Goal: Task Accomplishment & Management: Use online tool/utility

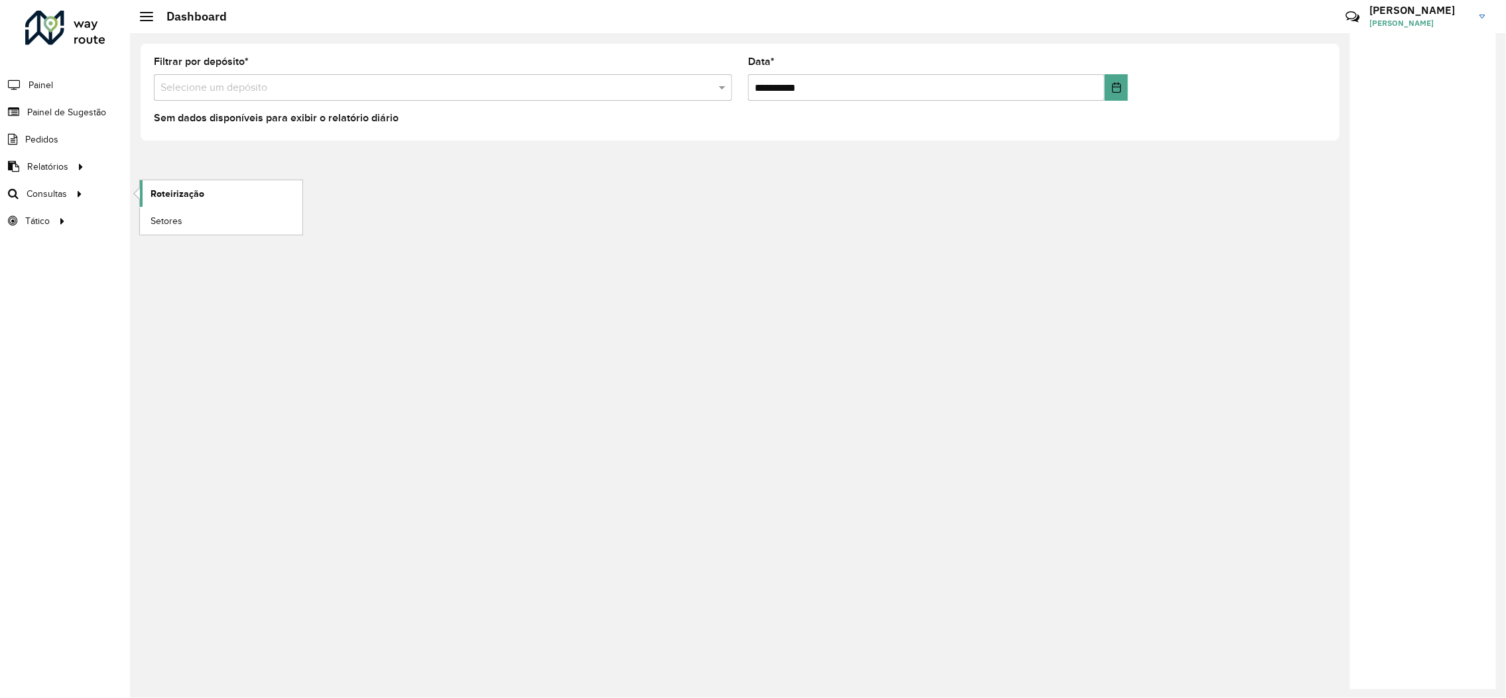
click at [174, 200] on span "Roteirização" at bounding box center [178, 194] width 54 height 14
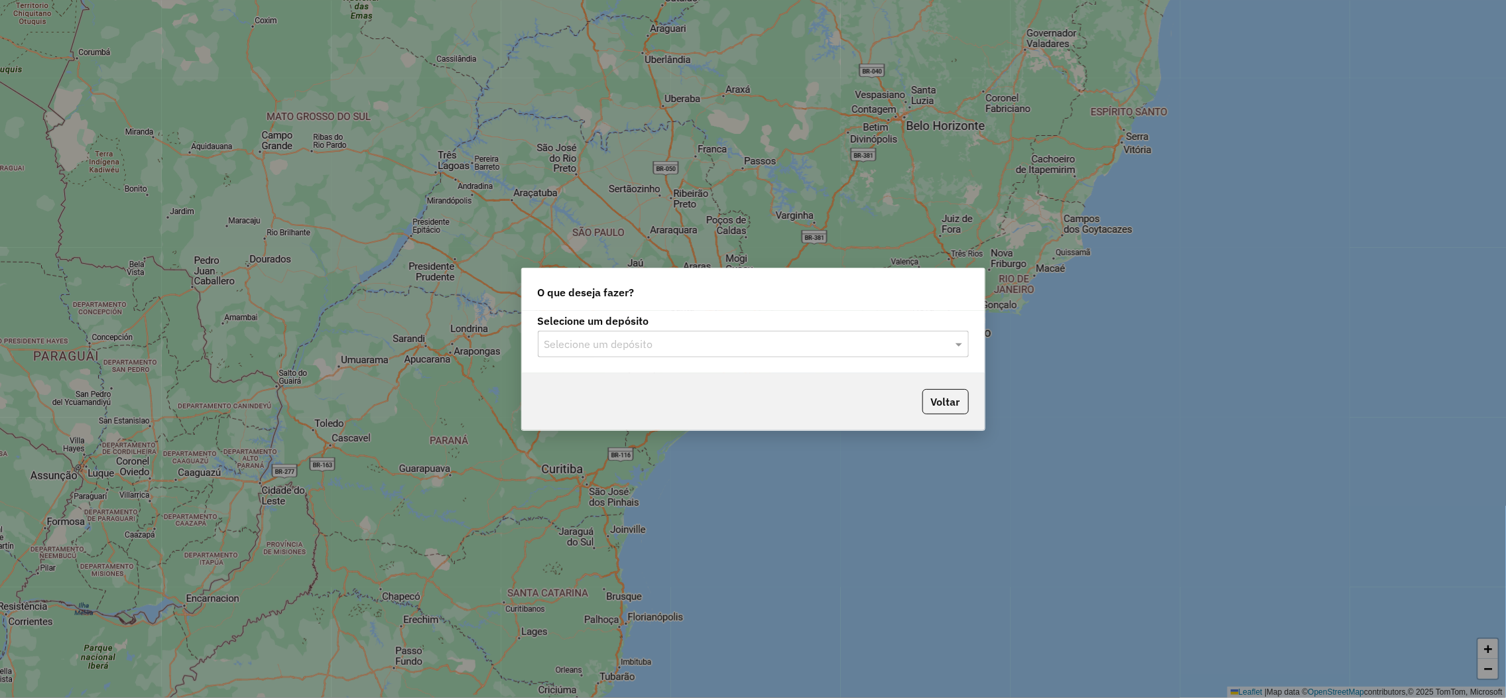
click at [560, 331] on div "Selecione um depósito" at bounding box center [753, 344] width 431 height 27
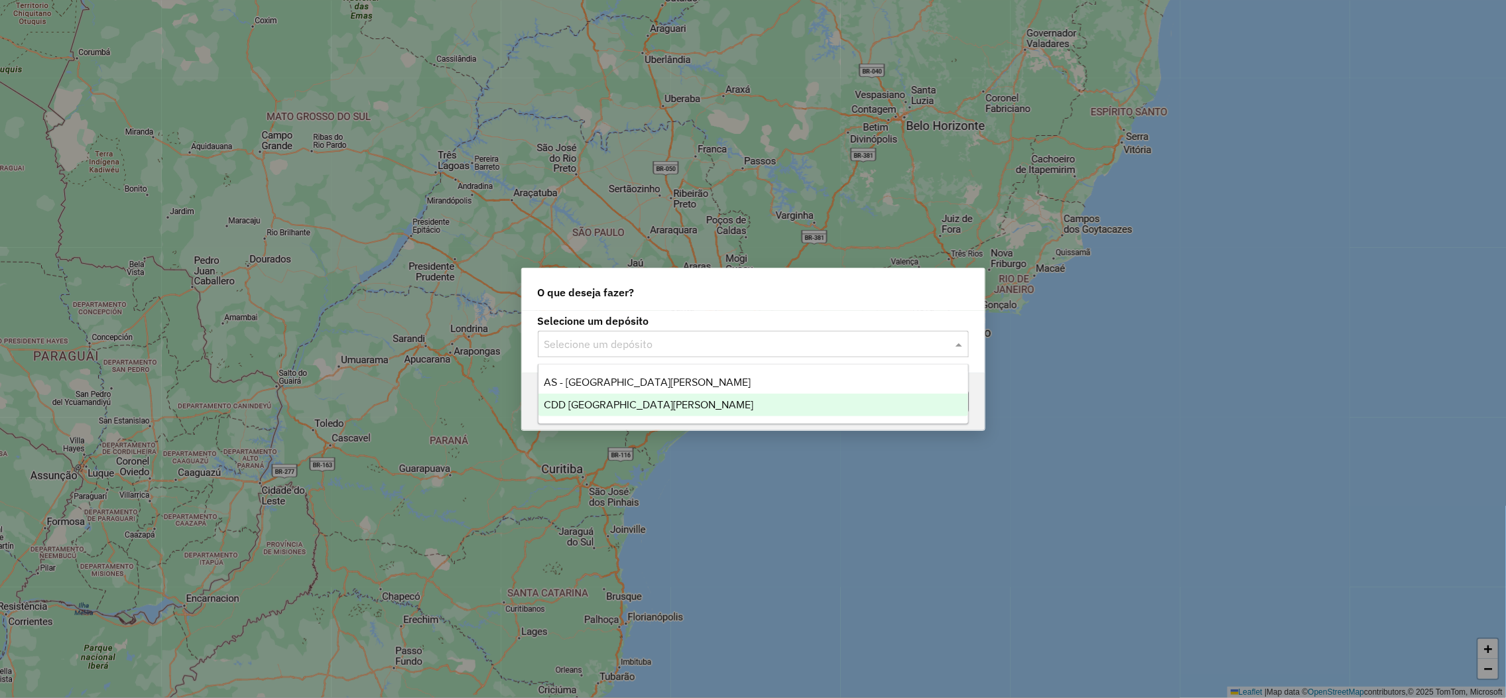
click at [583, 407] on span "CDD [GEOGRAPHIC_DATA][PERSON_NAME]" at bounding box center [649, 404] width 210 height 11
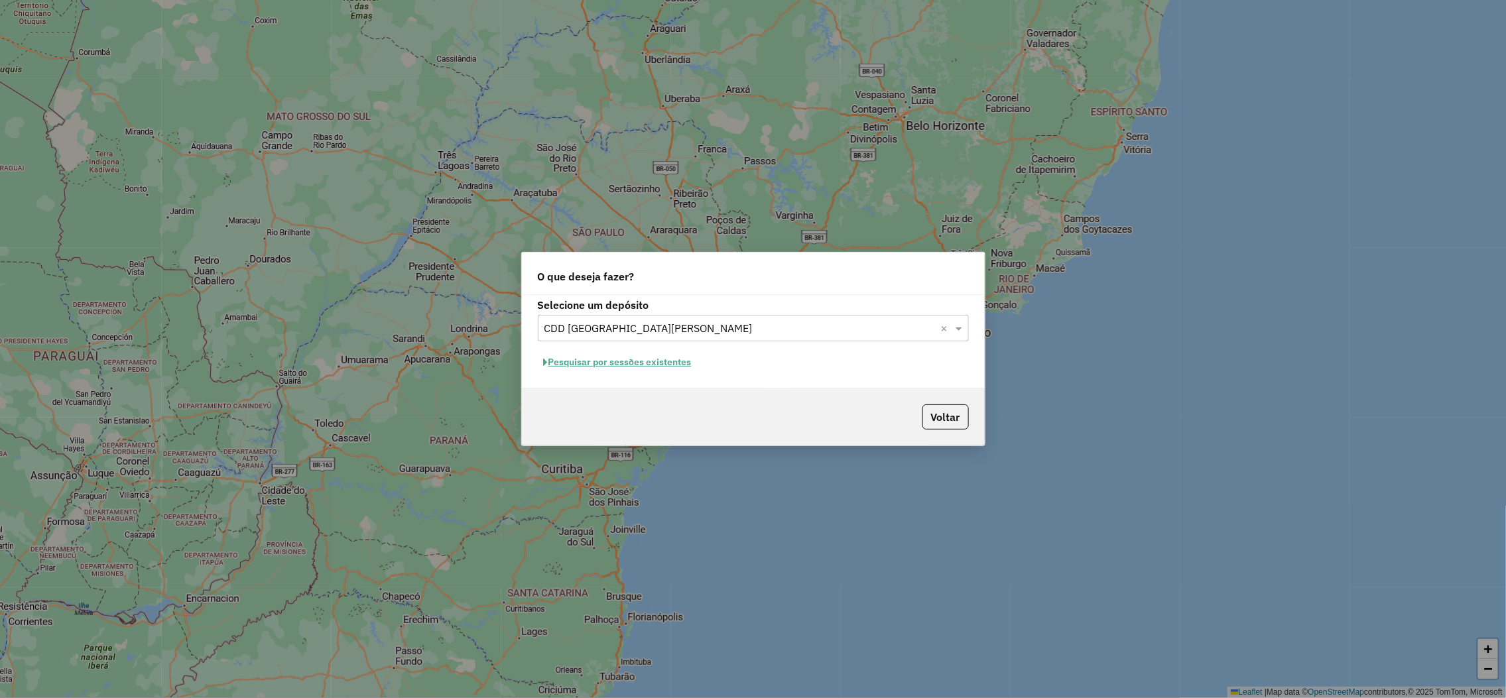
click at [623, 367] on button "Pesquisar por sessões existentes" at bounding box center [618, 362] width 160 height 21
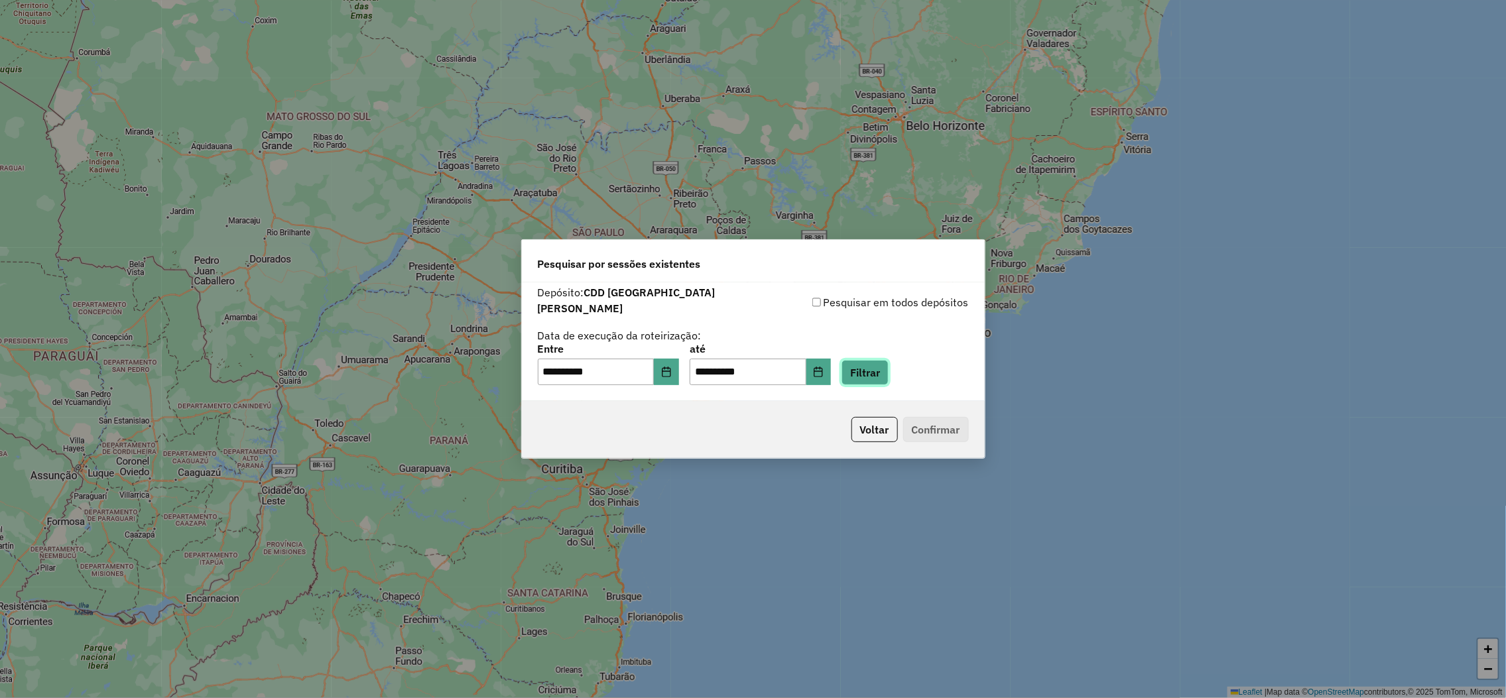
click at [889, 367] on button "Filtrar" at bounding box center [865, 372] width 47 height 25
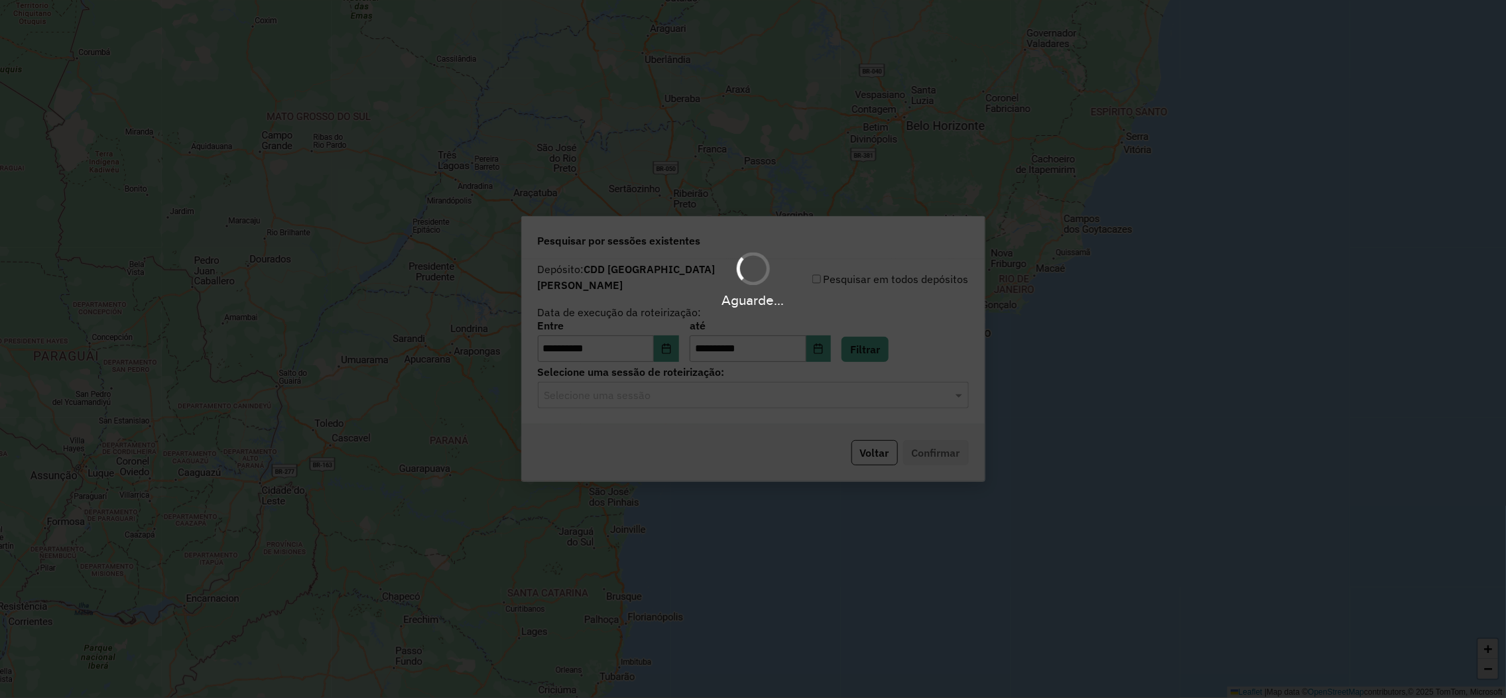
click at [662, 390] on hb-app "**********" at bounding box center [753, 349] width 1506 height 698
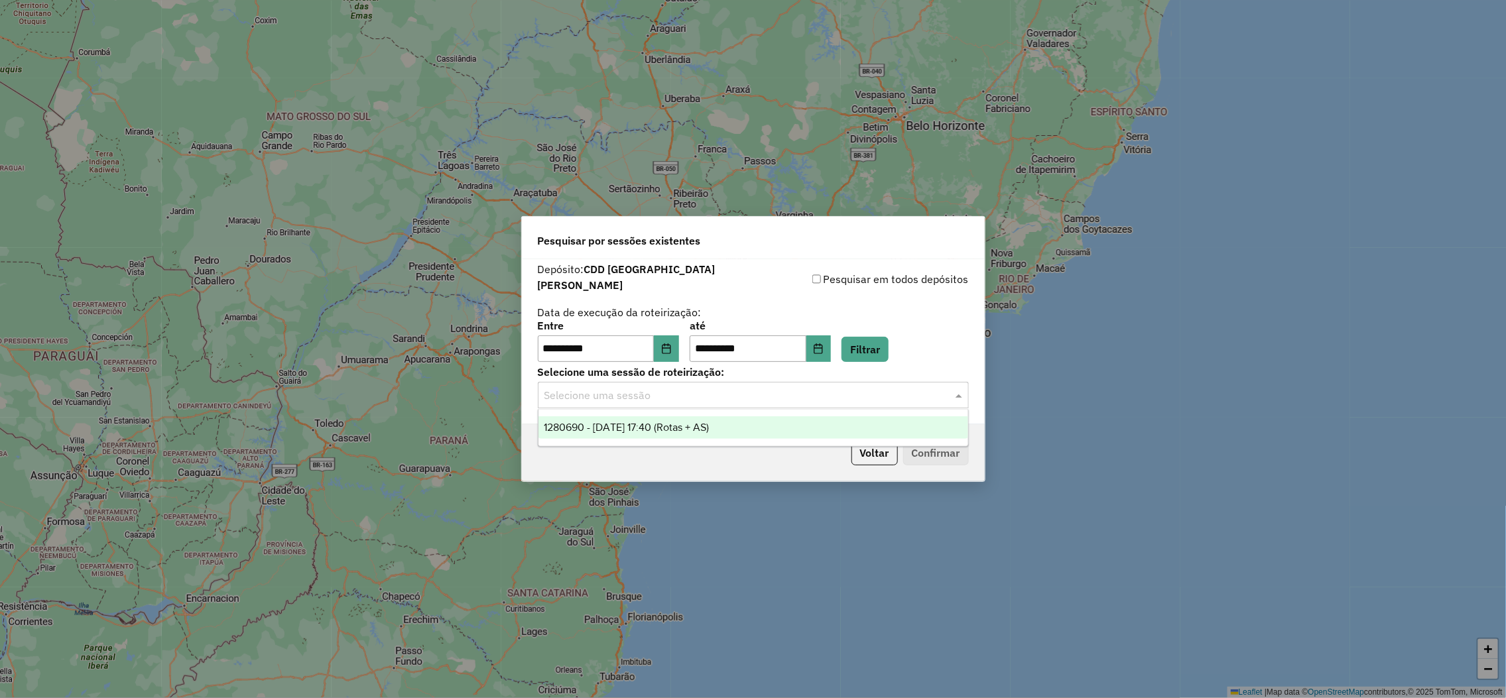
click at [624, 400] on div "Selecione uma sessão" at bounding box center [753, 395] width 431 height 27
click at [595, 418] on div "1280690 - [DATE] 17:40 (Rotas + AS)" at bounding box center [753, 427] width 430 height 23
click at [932, 450] on button "Confirmar" at bounding box center [936, 452] width 66 height 25
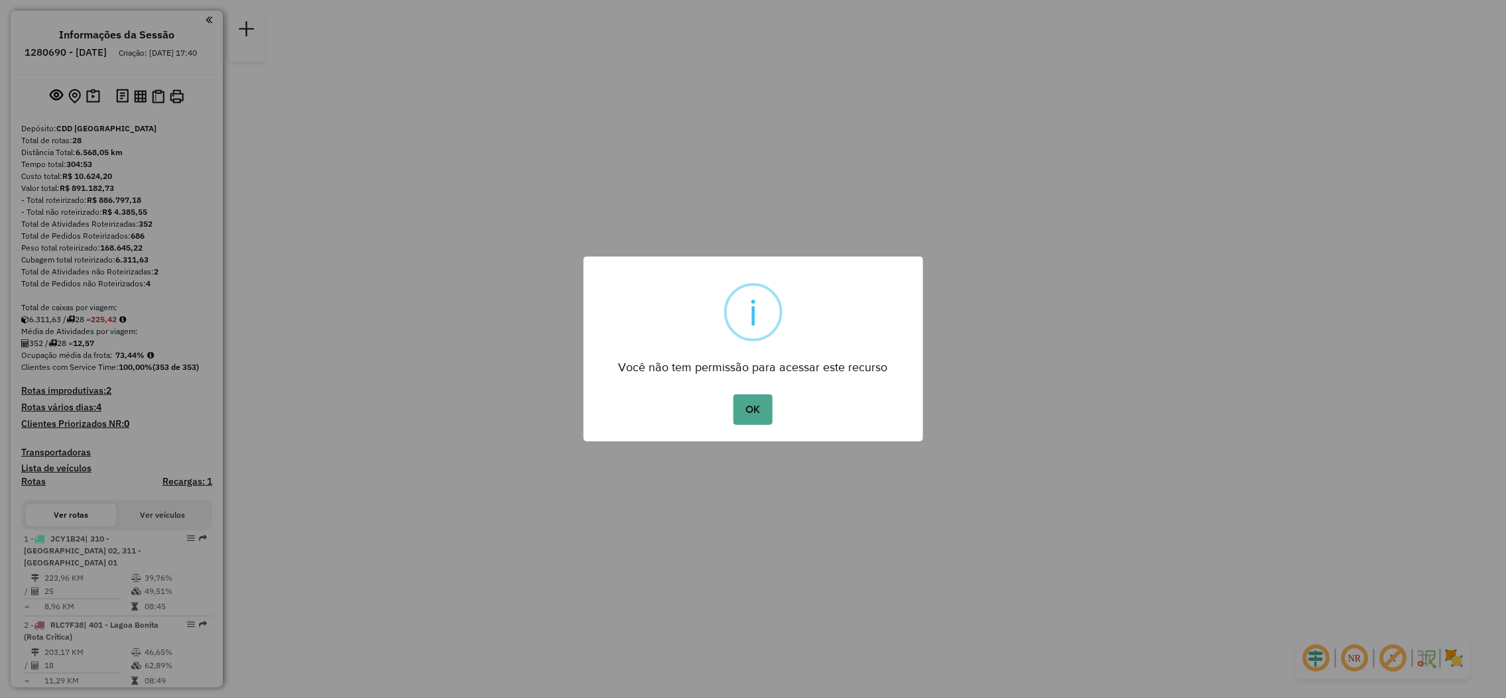
click at [781, 410] on div "OK No Cancel" at bounding box center [754, 409] width 340 height 37
click at [771, 410] on button "OK" at bounding box center [752, 410] width 39 height 31
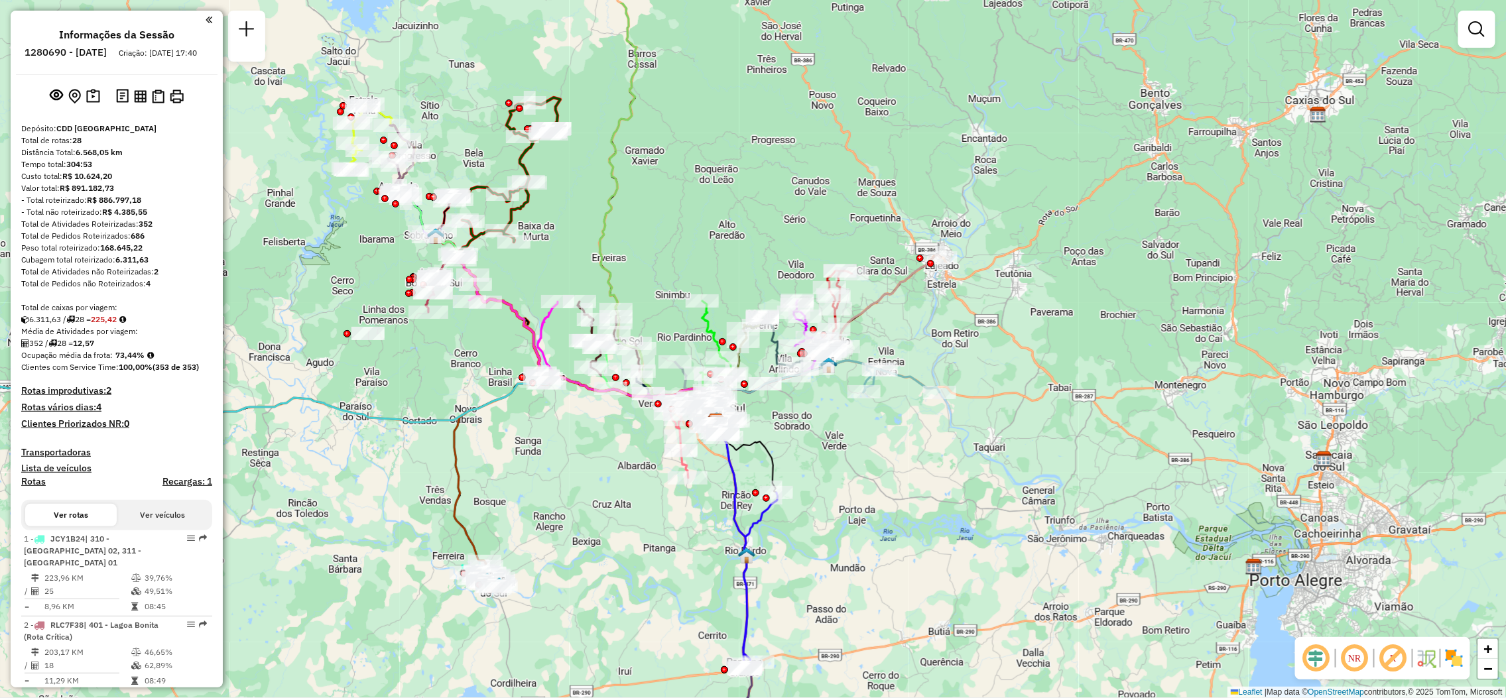
drag, startPoint x: 479, startPoint y: 347, endPoint x: 442, endPoint y: 420, distance: 81.3
click at [442, 420] on icon at bounding box center [265, 391] width 906 height 66
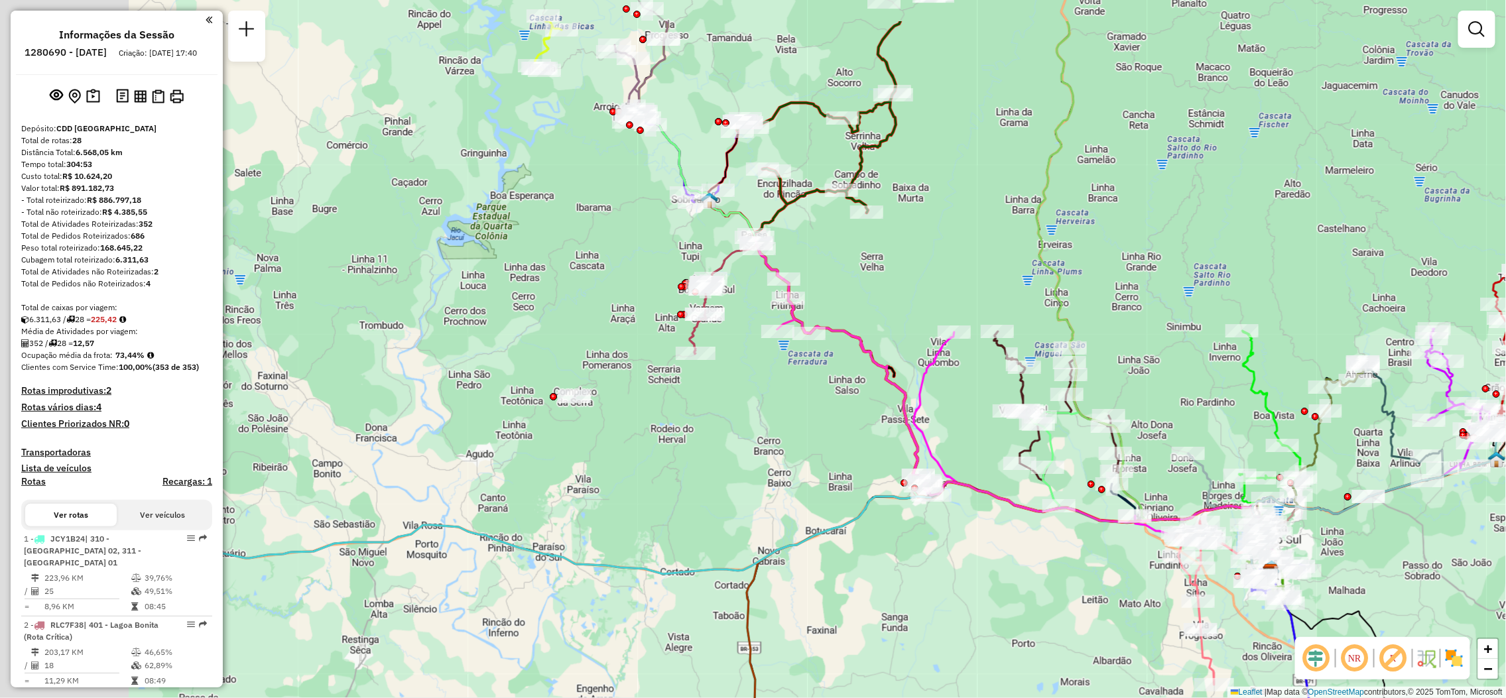
drag, startPoint x: 491, startPoint y: 384, endPoint x: 637, endPoint y: 437, distance: 155.9
click at [657, 463] on div "Janela de atendimento Grade de atendimento Capacidade Transportadoras Veículos …" at bounding box center [753, 349] width 1506 height 698
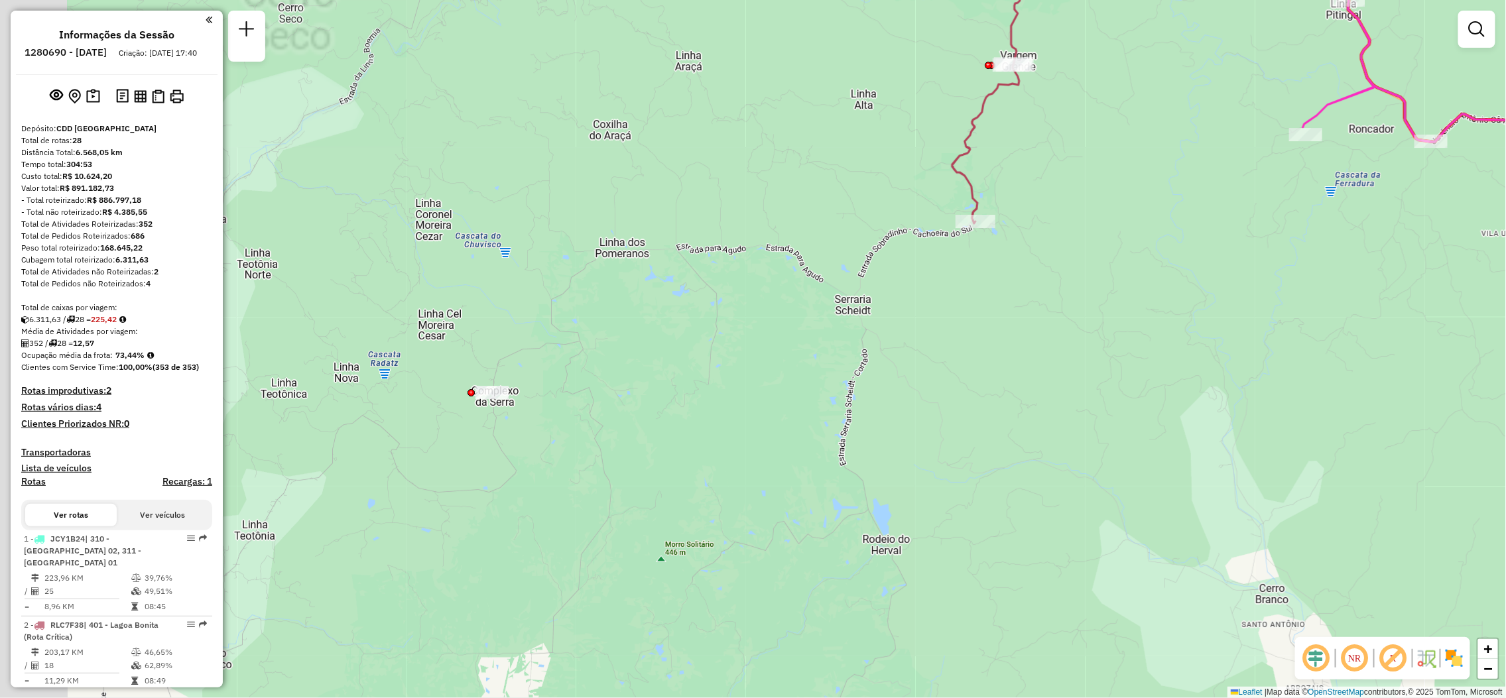
drag, startPoint x: 639, startPoint y: 434, endPoint x: 693, endPoint y: 478, distance: 70.2
click at [693, 478] on div "Janela de atendimento Grade de atendimento Capacidade Transportadoras Veículos …" at bounding box center [753, 349] width 1506 height 698
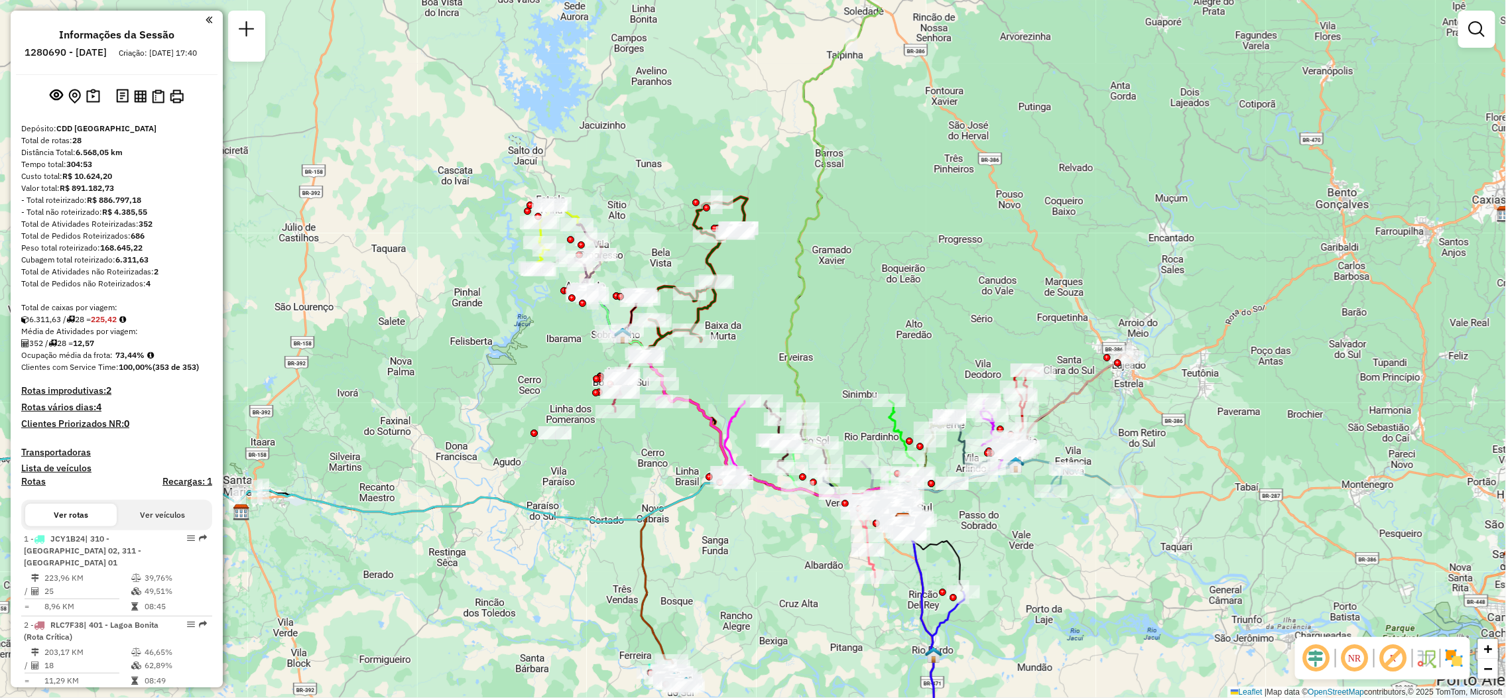
drag, startPoint x: 745, startPoint y: 468, endPoint x: 638, endPoint y: 466, distance: 107.4
click at [638, 466] on div "Janela de atendimento Grade de atendimento Capacidade Transportadoras Veículos …" at bounding box center [753, 349] width 1506 height 698
click at [145, 527] on button "Ver veículos" at bounding box center [163, 515] width 92 height 23
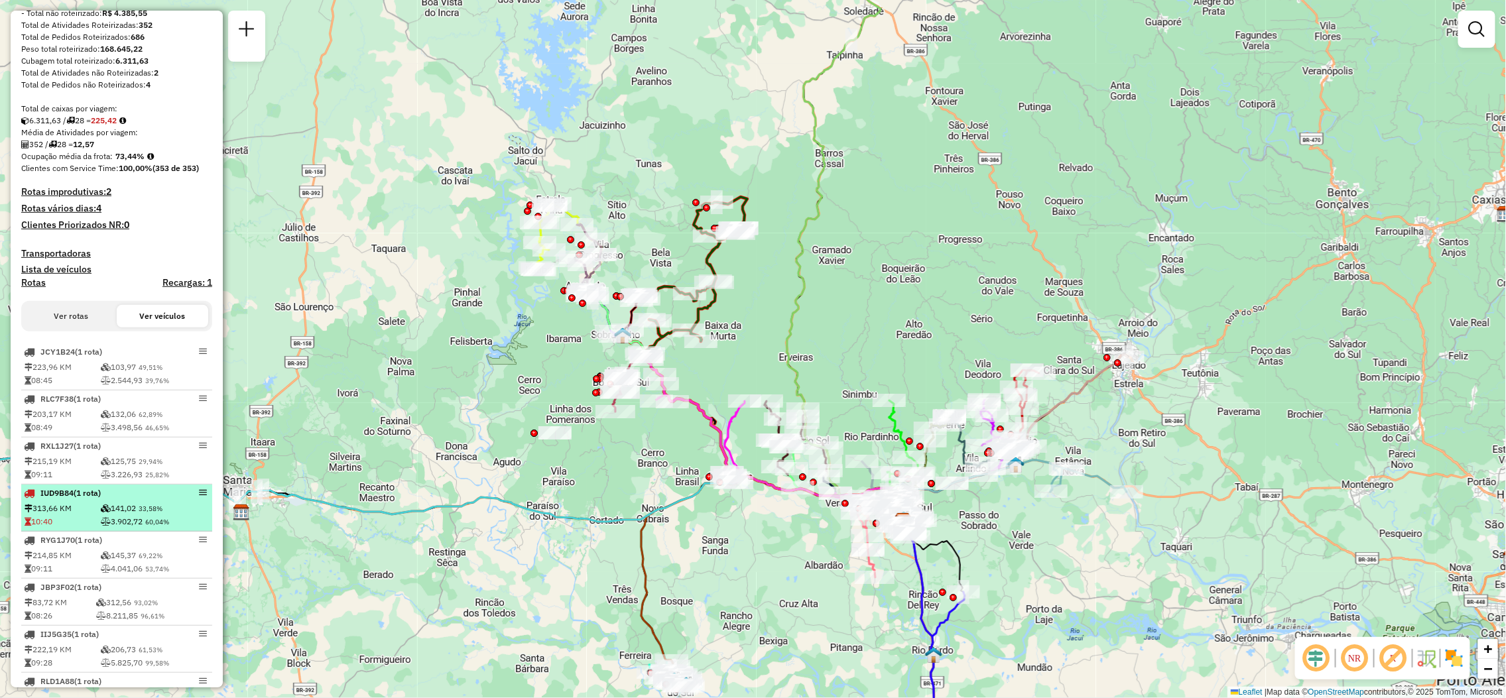
click at [129, 499] on div "IUD9B84 (1 Rota)" at bounding box center [94, 493] width 141 height 12
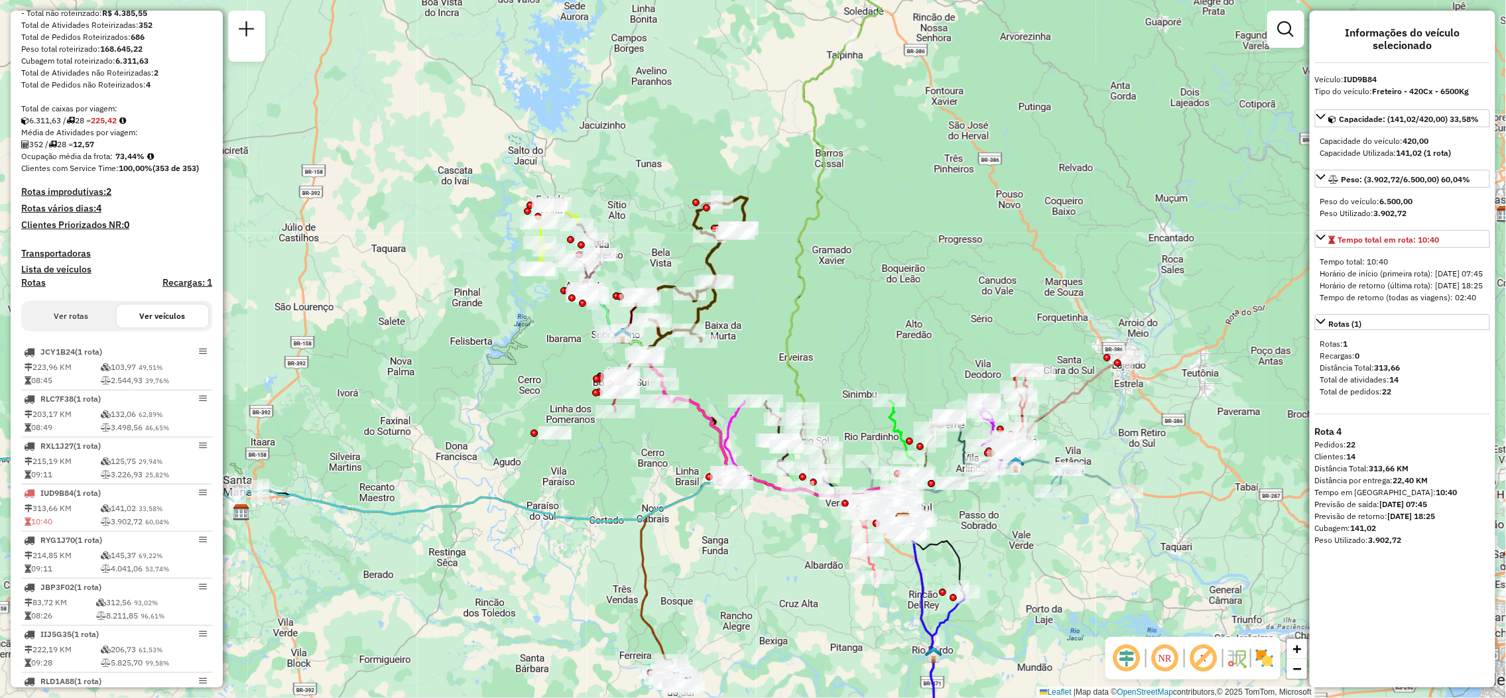
select select "**********"
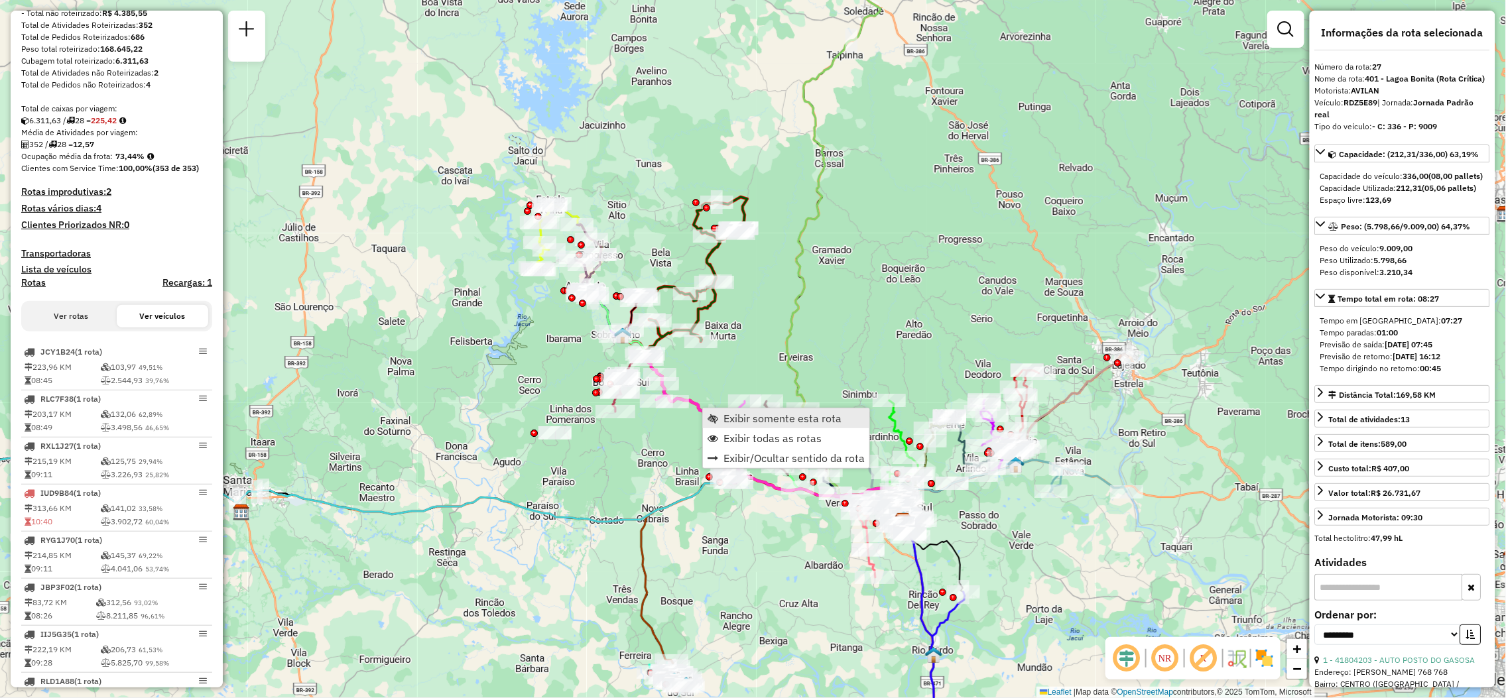
click at [710, 418] on span "Exibir somente esta rota" at bounding box center [713, 418] width 11 height 11
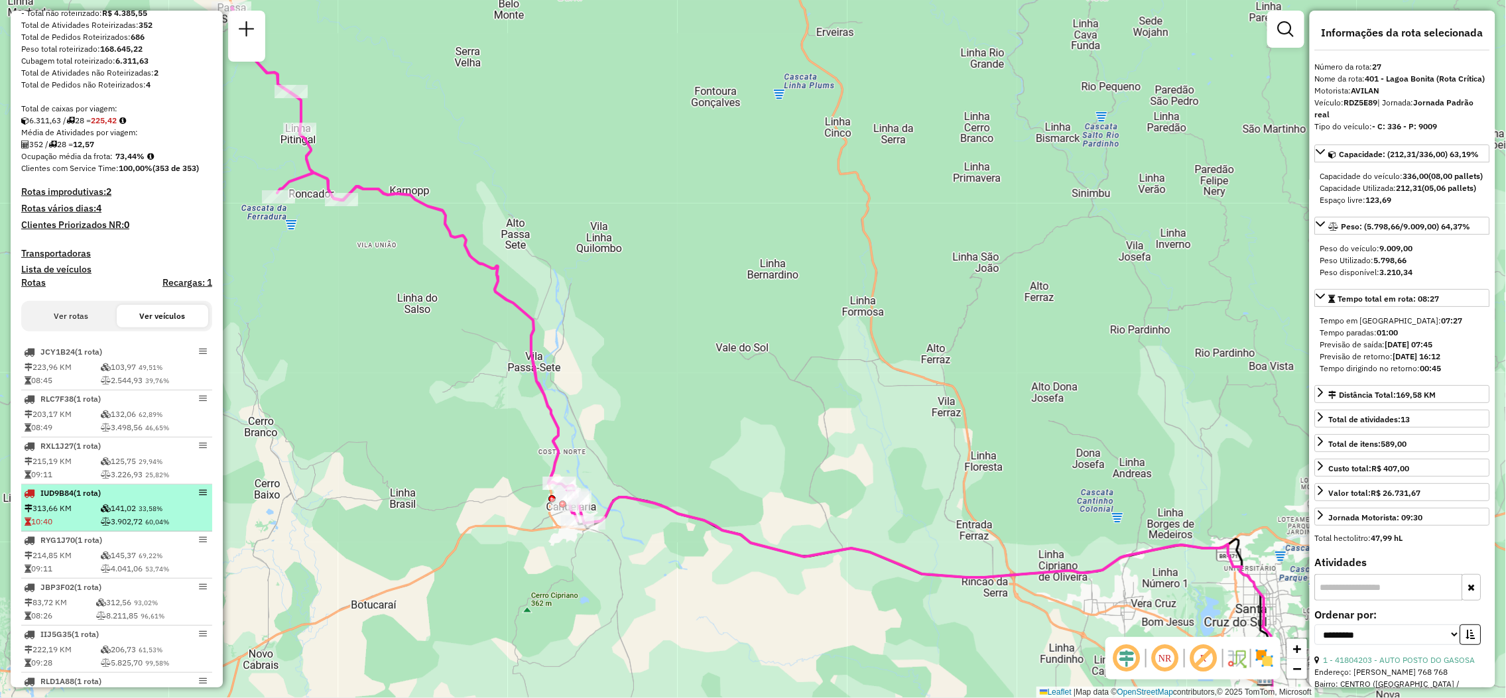
click at [67, 515] on td "313,66 KM" at bounding box center [62, 508] width 76 height 13
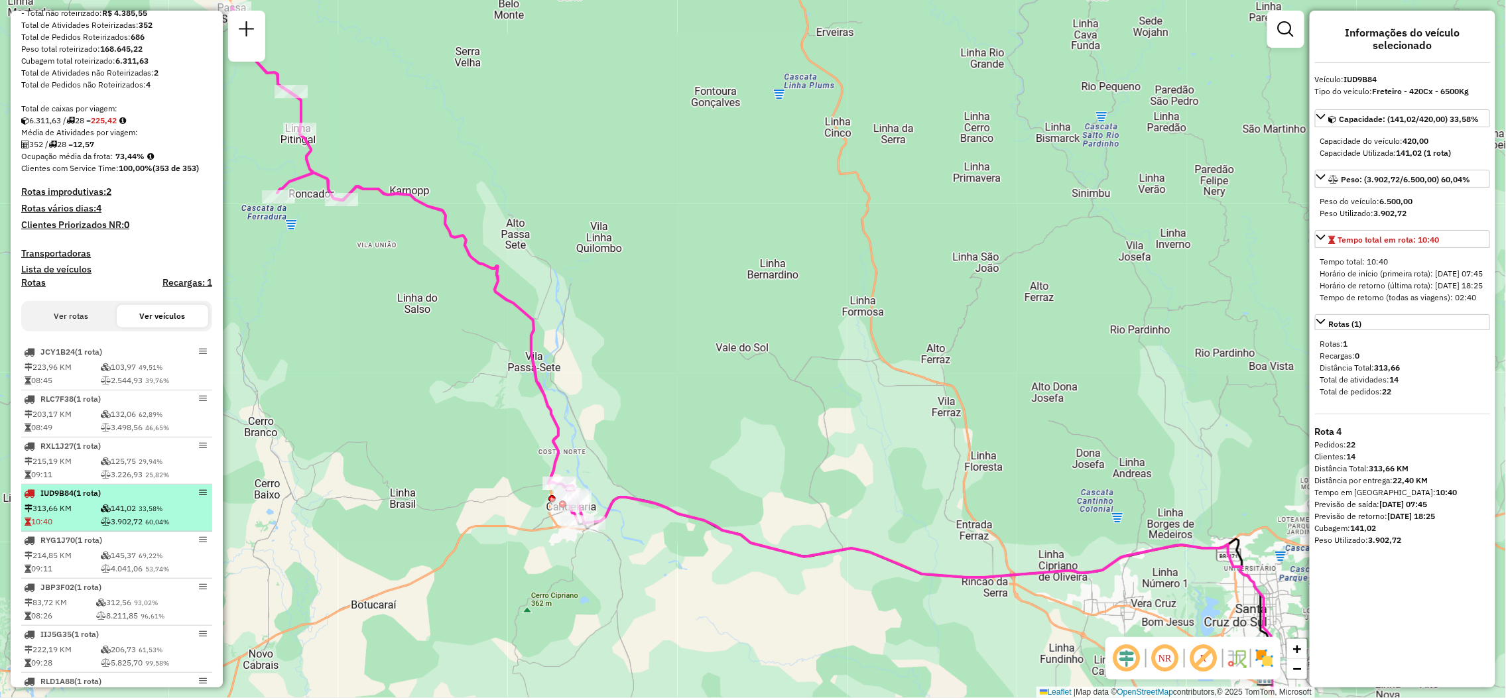
click at [87, 515] on td "313,66 KM" at bounding box center [62, 508] width 76 height 13
click at [76, 515] on td "313,66 KM" at bounding box center [62, 508] width 76 height 13
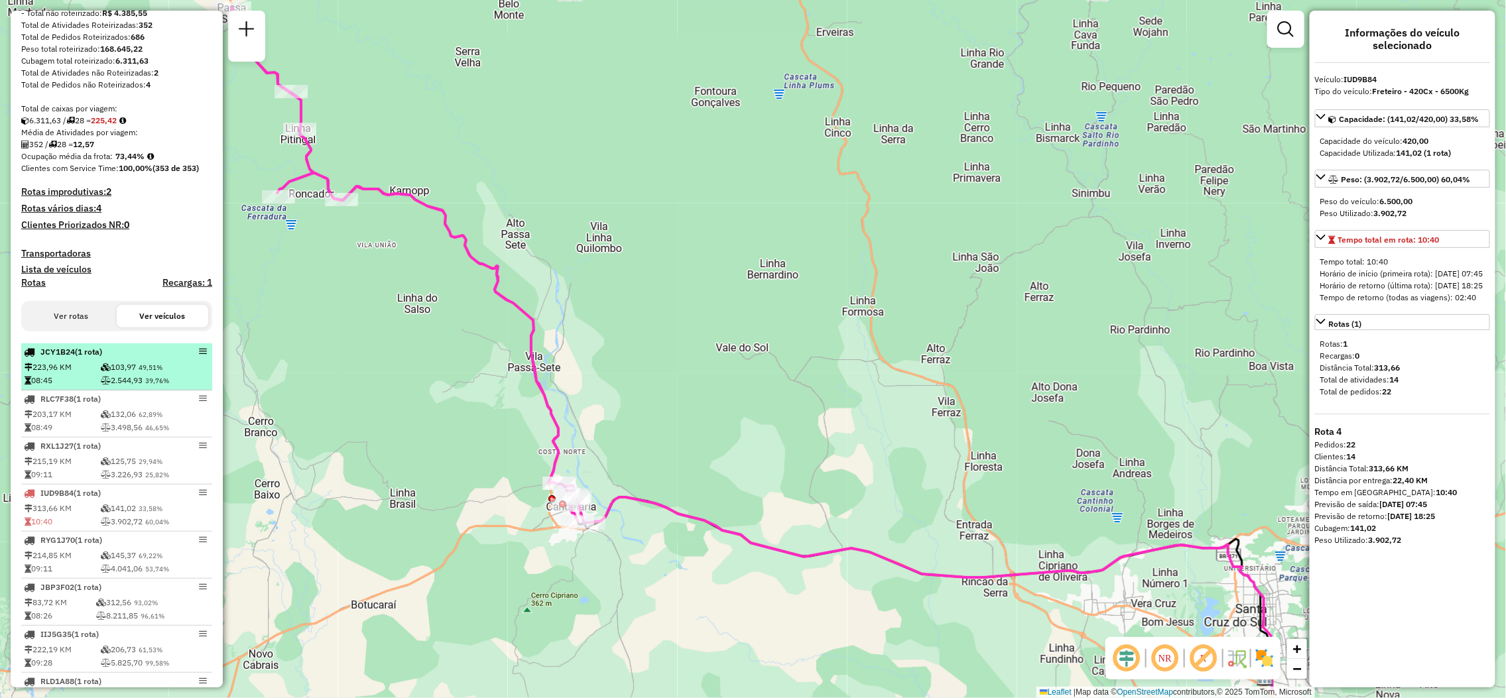
click at [38, 385] on td "08:45" at bounding box center [62, 380] width 76 height 13
